Goal: Task Accomplishment & Management: Use online tool/utility

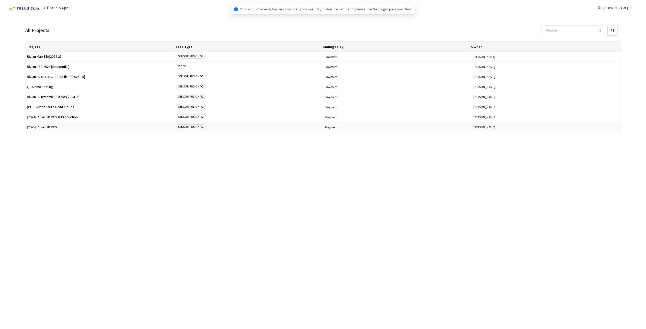
click at [42, 125] on span "[2025] Rivian 3D PCS" at bounding box center [100, 127] width 146 height 4
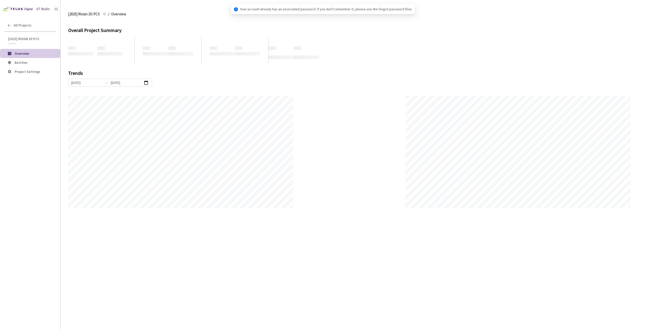
scroll to position [329, 646]
click at [22, 63] on span "Batches" at bounding box center [21, 62] width 13 height 5
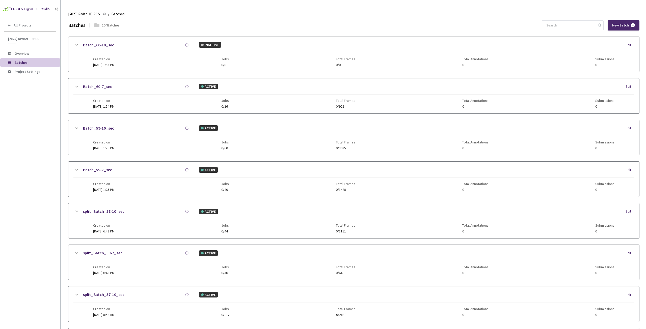
click at [39, 6] on div "GT Studio" at bounding box center [25, 9] width 50 height 8
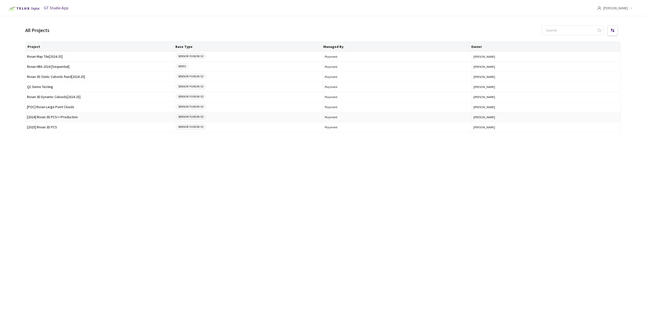
click at [58, 115] on td "[2024] Rivian 3D PCS<>Production" at bounding box center [99, 117] width 149 height 10
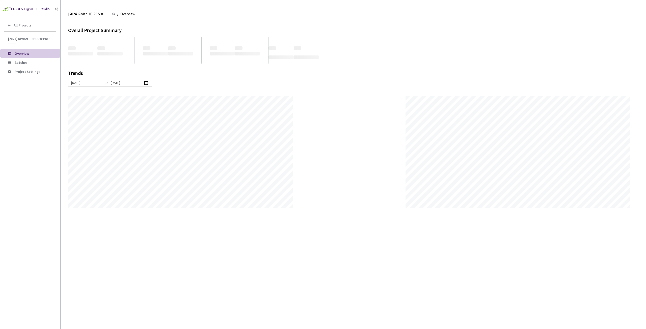
scroll to position [329, 646]
click at [17, 62] on span "Batches" at bounding box center [21, 62] width 13 height 5
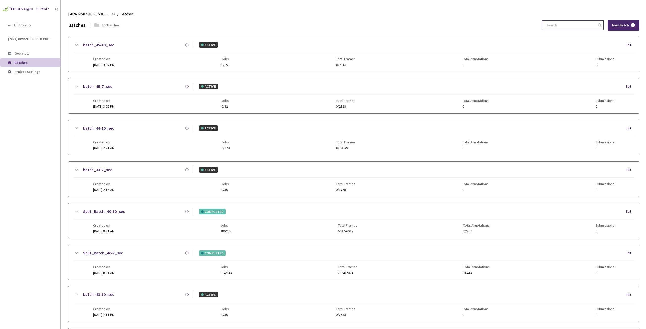
click at [573, 26] on input at bounding box center [570, 25] width 54 height 9
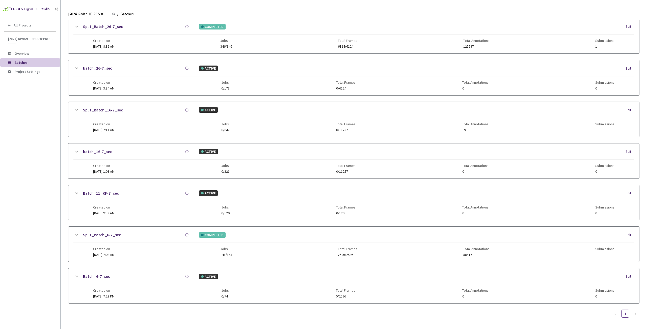
scroll to position [227, 0]
type input "6-7"
click at [96, 235] on link "Split_Batch_6-7_sec" at bounding box center [102, 235] width 38 height 6
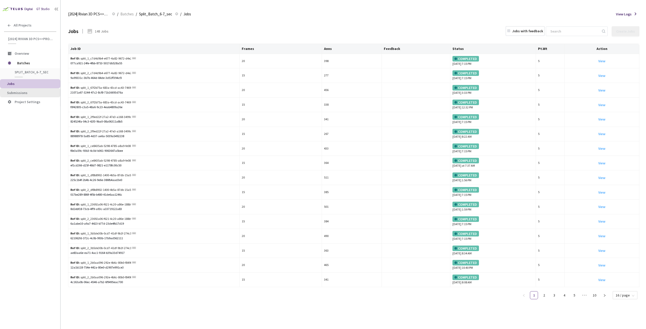
click at [26, 92] on span "Submissions" at bounding box center [17, 93] width 20 height 5
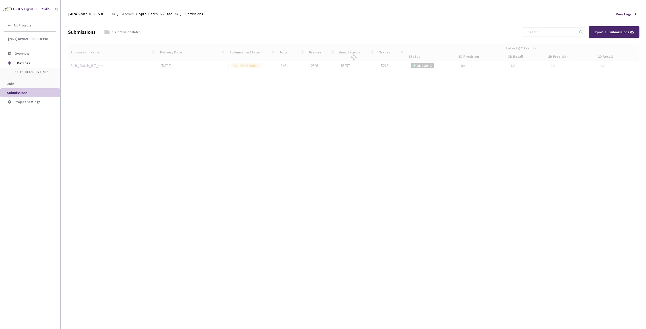
click at [88, 63] on div at bounding box center [353, 57] width 571 height 27
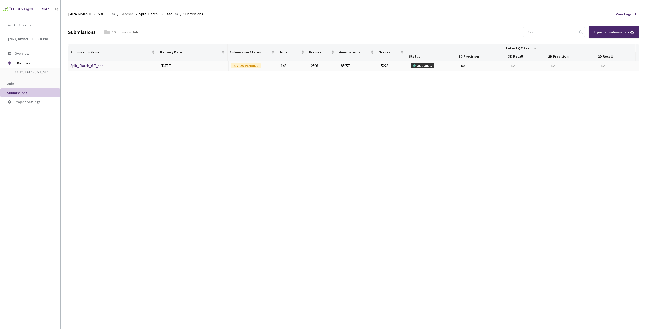
click at [88, 65] on link "Split_Batch_6-7_sec" at bounding box center [86, 65] width 33 height 5
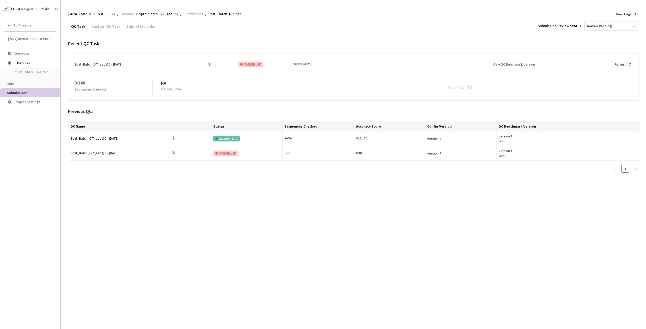
click at [100, 29] on div "Custom QC Task" at bounding box center [105, 28] width 35 height 9
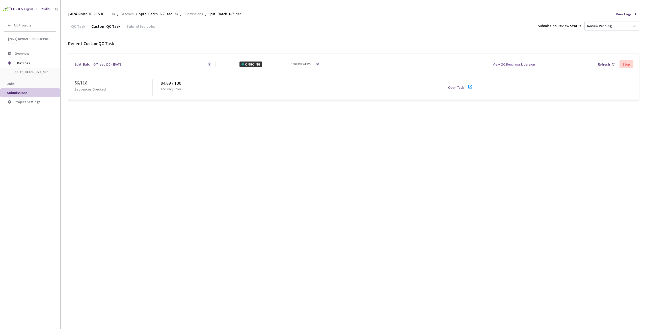
click at [318, 63] on link "Edit" at bounding box center [316, 64] width 5 height 5
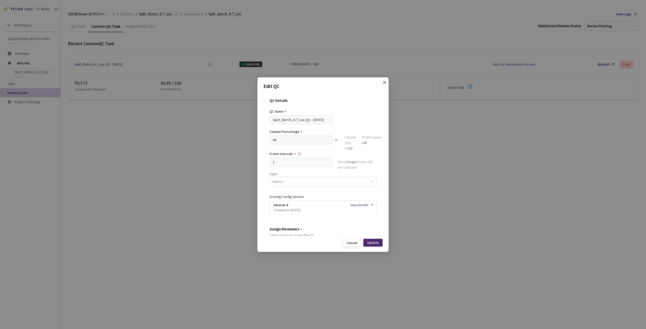
click at [384, 83] on icon "close" at bounding box center [384, 82] width 3 height 3
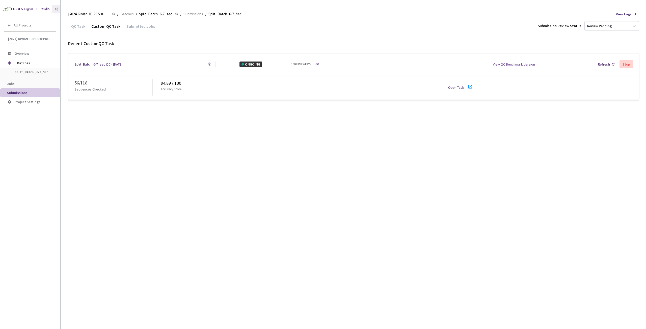
click at [55, 8] on icon at bounding box center [55, 9] width 2 height 3
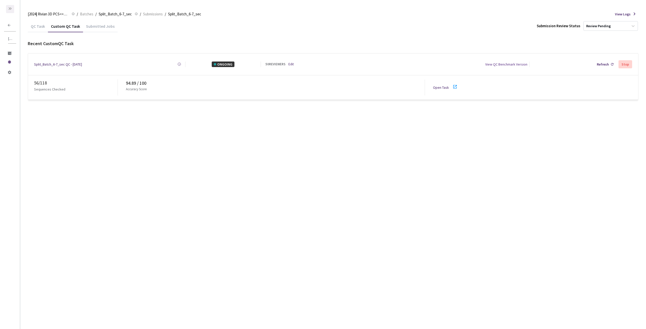
click at [9, 8] on icon at bounding box center [10, 8] width 2 height 3
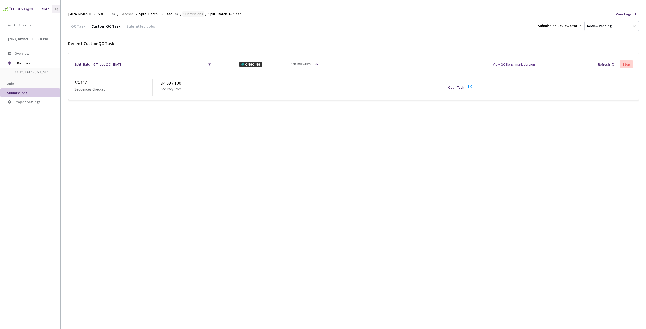
click at [192, 13] on span "Submissions" at bounding box center [193, 14] width 20 height 6
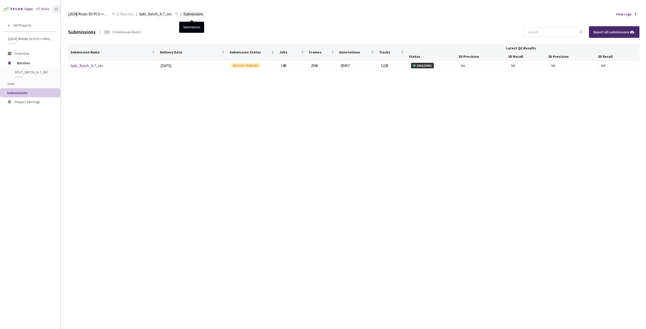
click at [191, 13] on span "Submissions" at bounding box center [193, 14] width 20 height 6
click at [124, 16] on span "Batches" at bounding box center [126, 14] width 13 height 6
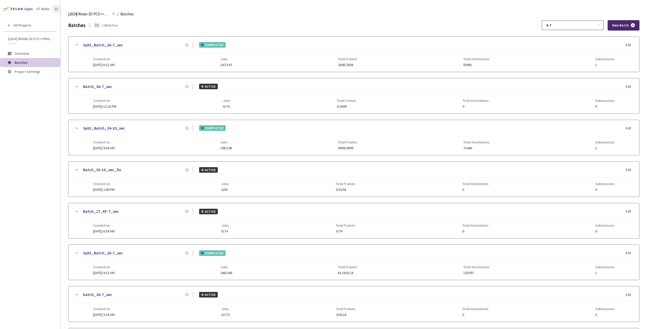
click at [553, 27] on input "6-7" at bounding box center [570, 25] width 54 height 9
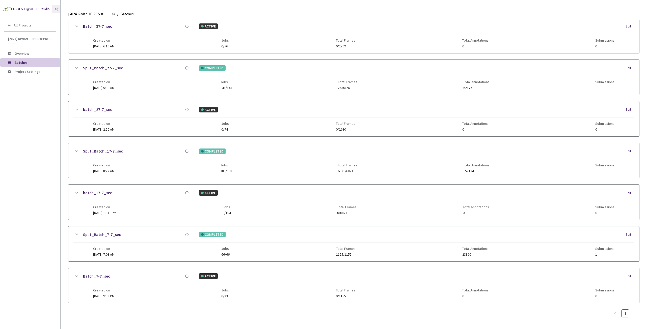
type input "7-7"
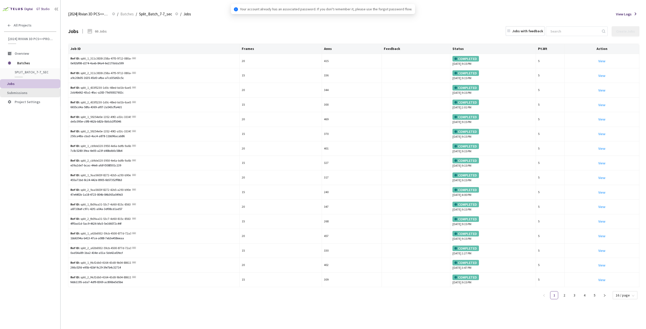
click at [16, 96] on li "Submissions" at bounding box center [30, 92] width 60 height 9
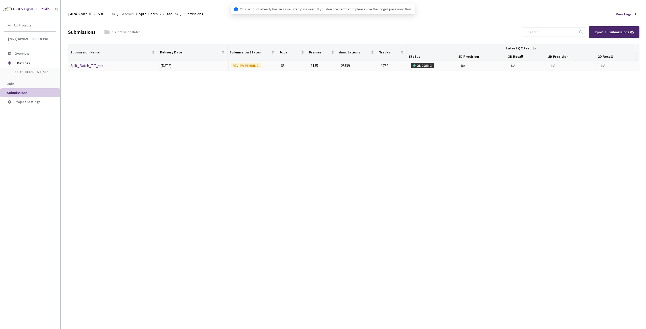
click at [95, 67] on link "Split_Batch_7-7_sec" at bounding box center [86, 65] width 33 height 5
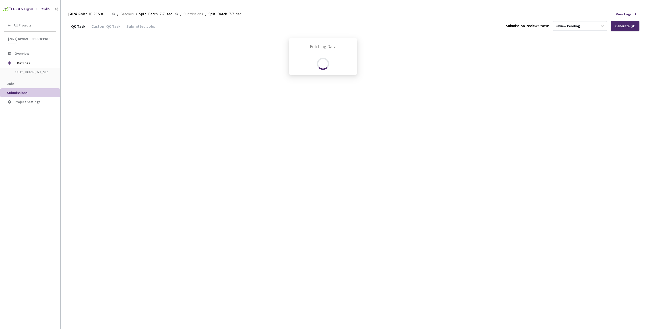
click at [99, 27] on div "Custom QC Task" at bounding box center [105, 28] width 35 height 9
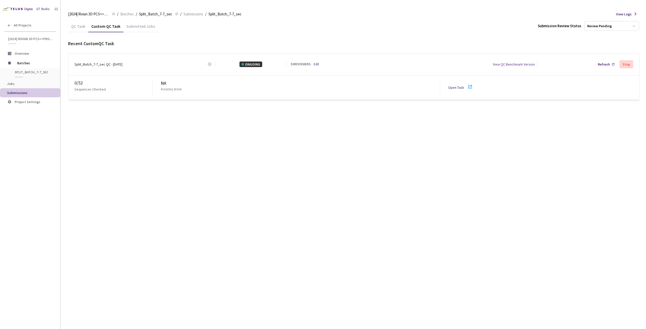
click at [320, 63] on div "50 REVIEWERS Edit" at bounding box center [316, 64] width 51 height 5
click at [317, 64] on link "Edit" at bounding box center [316, 64] width 5 height 5
